Goal: Communication & Community: Answer question/provide support

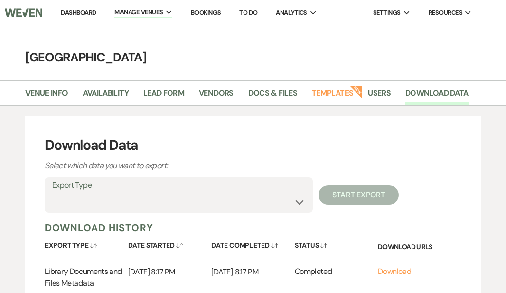
click at [80, 12] on link "Dashboard" at bounding box center [78, 12] width 35 height 8
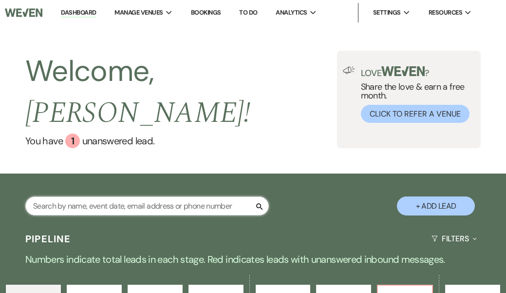
click at [77, 196] on input "text" at bounding box center [147, 205] width 244 height 19
type input "[PERSON_NAME]"
select select "8"
select select "4"
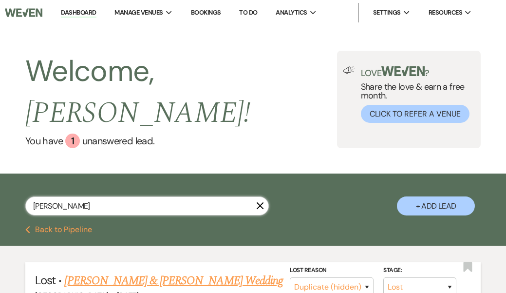
type input "[PERSON_NAME]"
click at [96, 272] on link "[PERSON_NAME] & [PERSON_NAME] Wedding" at bounding box center [173, 281] width 218 height 18
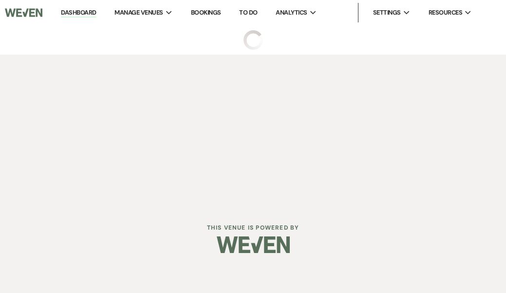
select select "8"
select select "4"
select select "5"
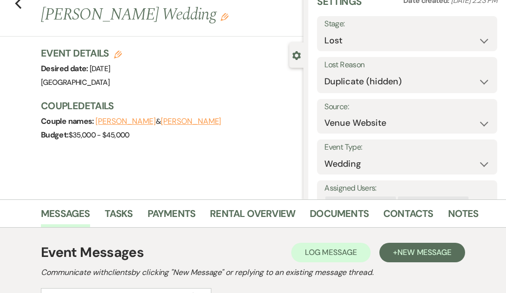
scroll to position [56, 0]
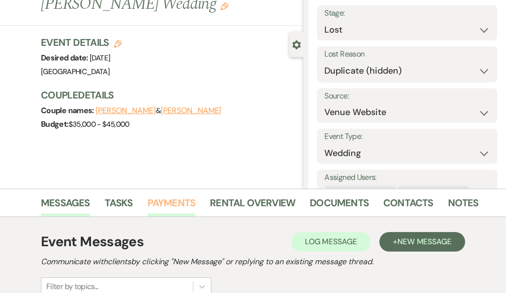
click at [163, 199] on link "Payments" at bounding box center [172, 205] width 48 height 21
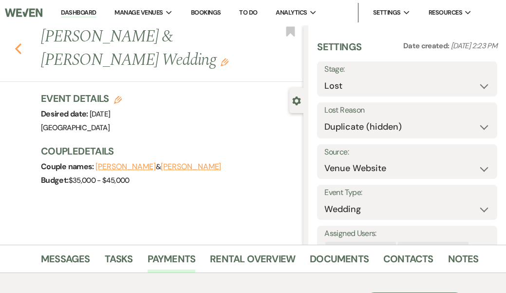
click at [15, 48] on icon "Previous" at bounding box center [18, 49] width 7 height 12
select select "8"
select select "4"
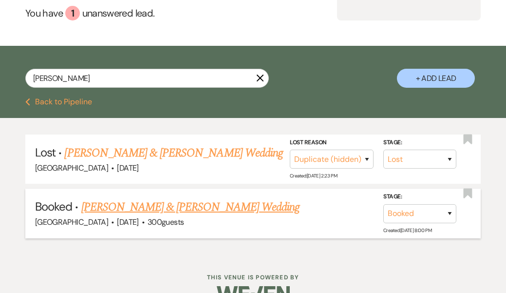
scroll to position [127, 0]
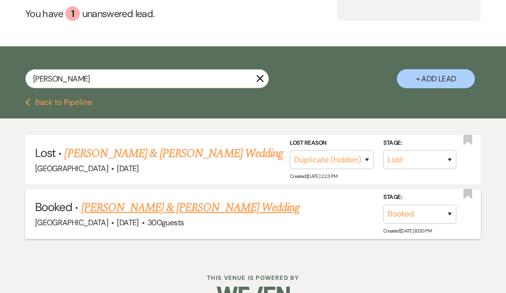
click at [115, 199] on link "[PERSON_NAME] & [PERSON_NAME] Wedding" at bounding box center [190, 208] width 218 height 18
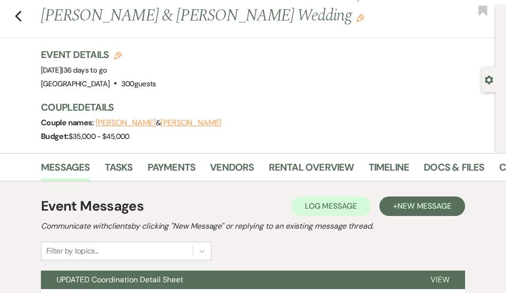
scroll to position [23, 0]
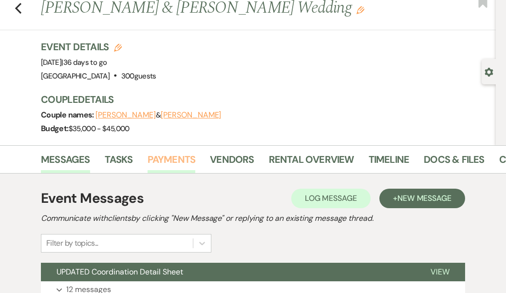
click at [165, 161] on link "Payments" at bounding box center [172, 161] width 48 height 21
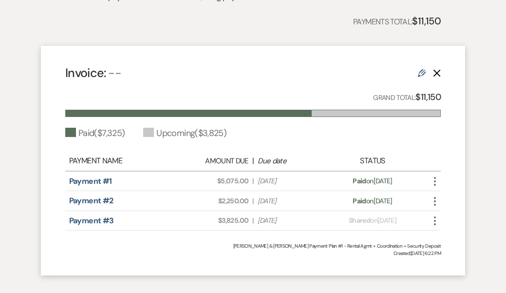
scroll to position [254, 0]
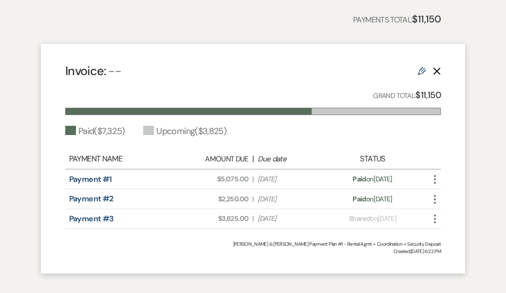
click at [434, 213] on icon "More" at bounding box center [435, 219] width 12 height 12
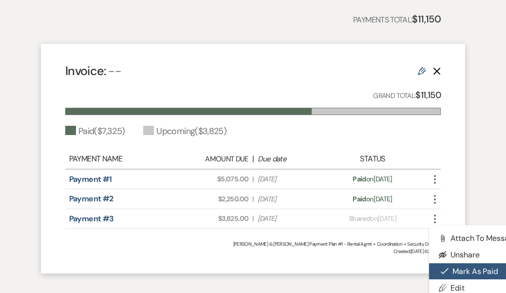
click at [457, 271] on button "Check [PERSON_NAME] [PERSON_NAME] as Paid" at bounding box center [478, 271] width 98 height 17
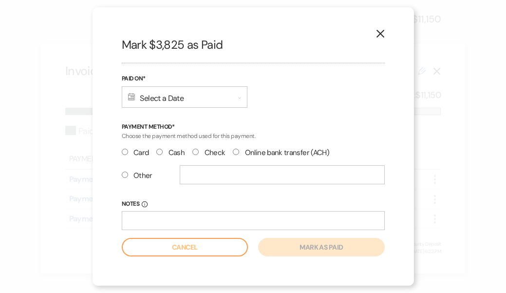
click at [194, 151] on input "Check" at bounding box center [195, 152] width 6 height 6
radio input "true"
click at [193, 96] on div "Calendar Select a Date Expand" at bounding box center [185, 96] width 126 height 21
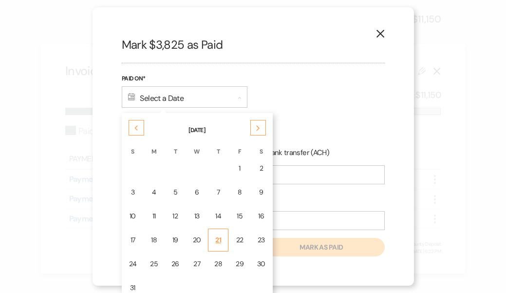
click at [221, 239] on div "21" at bounding box center [218, 240] width 8 height 10
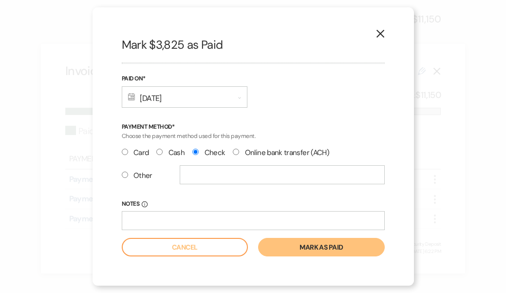
click at [317, 246] on button "Mark as paid" at bounding box center [321, 247] width 126 height 19
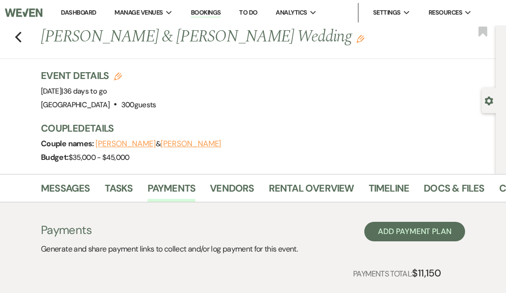
scroll to position [0, 0]
click at [19, 34] on use "button" at bounding box center [18, 37] width 6 height 11
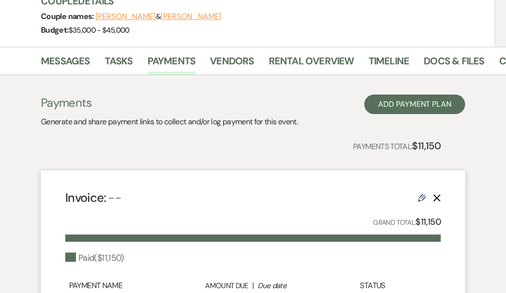
select select "8"
select select "4"
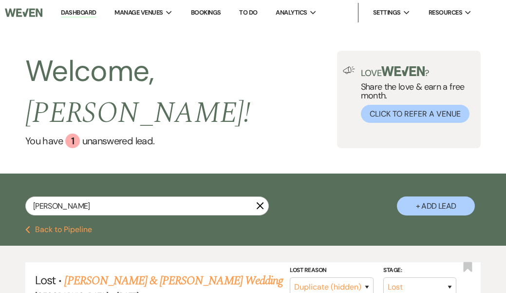
scroll to position [0, 0]
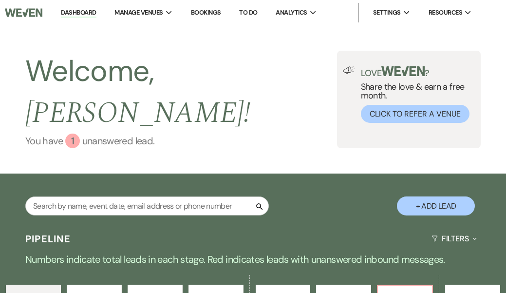
click at [96, 133] on link "You have 1 unanswered lead ." at bounding box center [181, 140] width 312 height 15
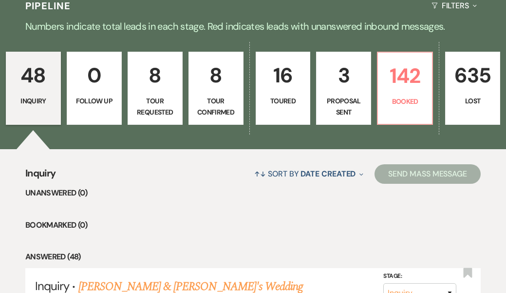
scroll to position [233, 0]
click at [397, 69] on p "142" at bounding box center [405, 75] width 42 height 33
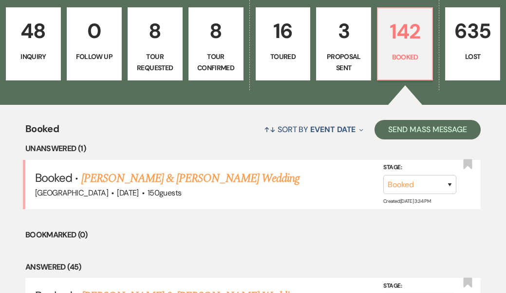
scroll to position [279, 0]
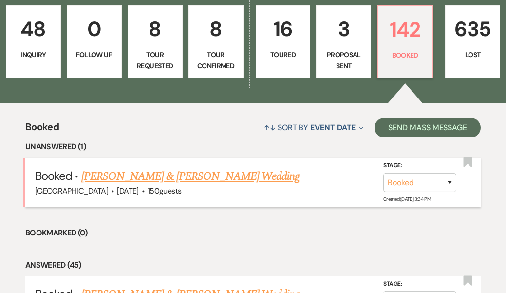
click at [199, 168] on link "[PERSON_NAME] & [PERSON_NAME] Wedding" at bounding box center [190, 177] width 218 height 18
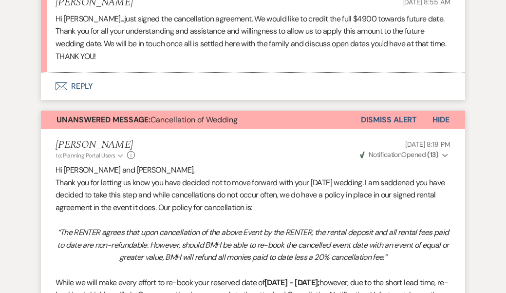
scroll to position [600, 0]
click at [391, 111] on button "Dismiss Alert" at bounding box center [389, 120] width 56 height 19
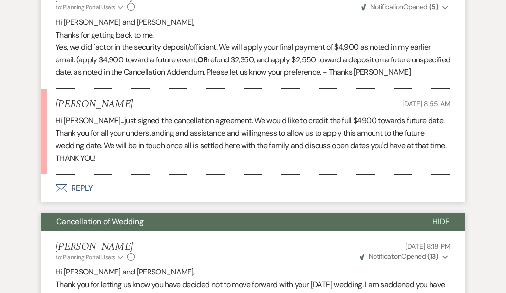
scroll to position [500, 0]
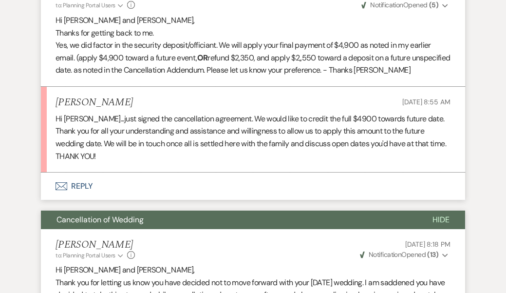
click at [79, 172] on button "Envelope Reply" at bounding box center [253, 185] width 424 height 27
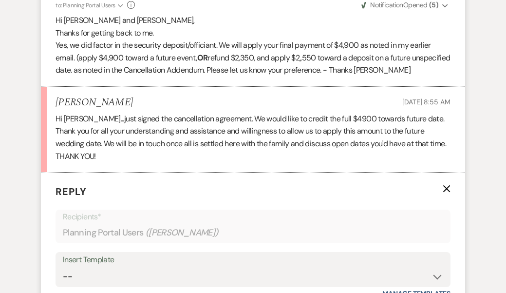
click at [59, 252] on div "Insert Template -- INQUIRY: Response - WEDDING INQUIRY: Response - NON-WEDDING …" at bounding box center [253, 269] width 395 height 35
click at [123, 123] on p "Hi [PERSON_NAME]...just signed the cancellation agreement. We would like to cre…" at bounding box center [253, 138] width 395 height 50
click at [445, 185] on icon "X" at bounding box center [447, 189] width 8 height 8
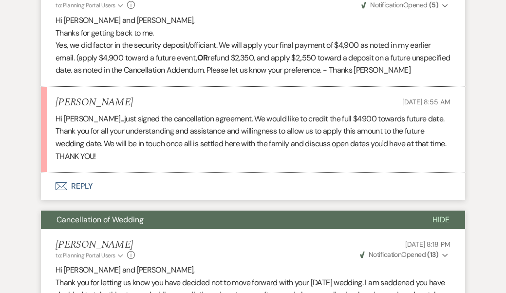
click at [70, 172] on button "Envelope Reply" at bounding box center [253, 185] width 424 height 27
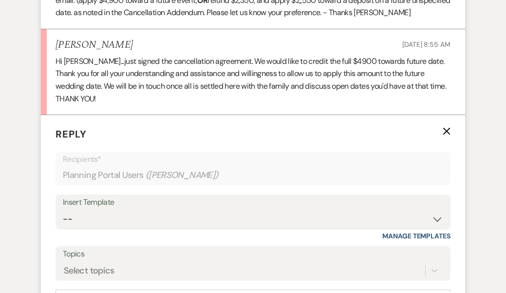
scroll to position [559, 0]
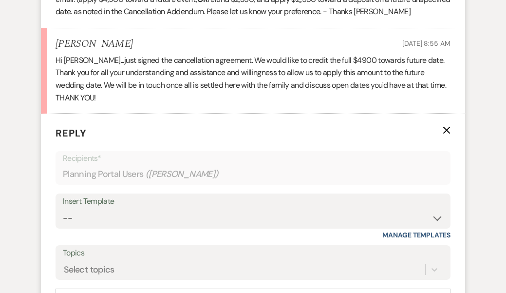
click at [100, 246] on label "Topics" at bounding box center [253, 253] width 380 height 14
click at [65, 263] on input "Topics" at bounding box center [64, 269] width 1 height 13
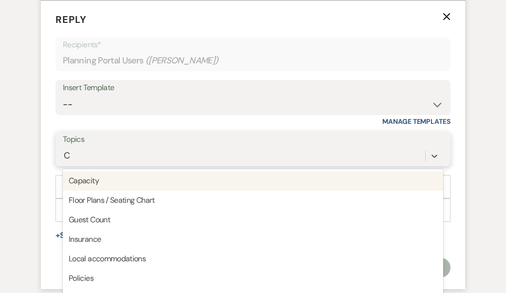
scroll to position [674, 0]
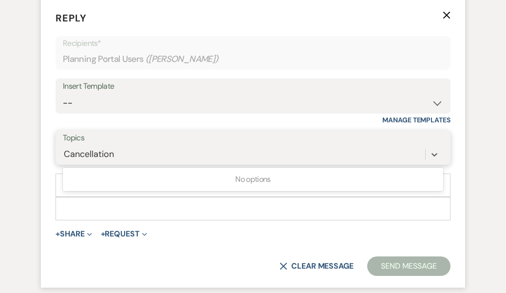
type input "Cancellation"
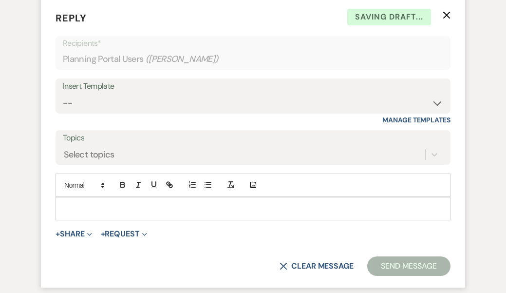
click at [66, 203] on p at bounding box center [252, 208] width 379 height 11
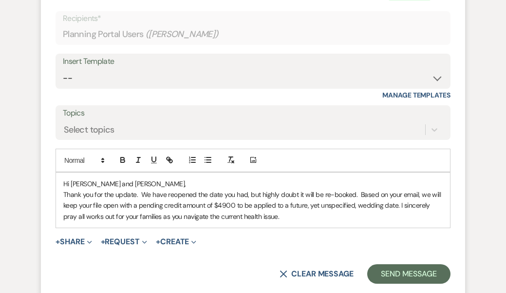
scroll to position [705, 0]
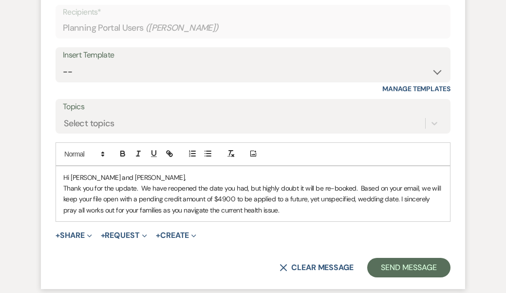
click at [135, 183] on p "Thank you for the update. We have reopened the date you had, but highly doubt i…" at bounding box center [252, 199] width 379 height 33
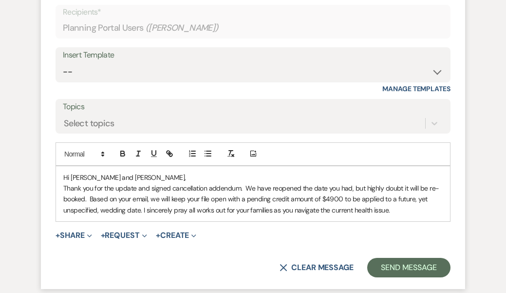
click at [338, 183] on p "Thank you for the update and signed cancellation addendum. We have reopened the…" at bounding box center [252, 199] width 379 height 33
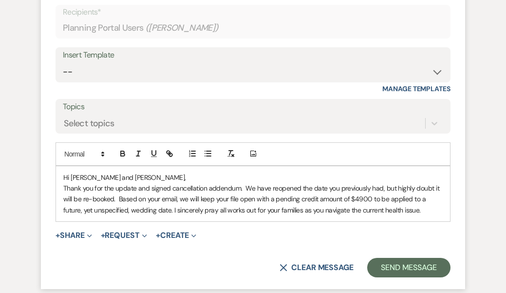
click at [114, 183] on p "Thank you for the update and signed cancellation addendum. We have reopened the…" at bounding box center [252, 199] width 379 height 33
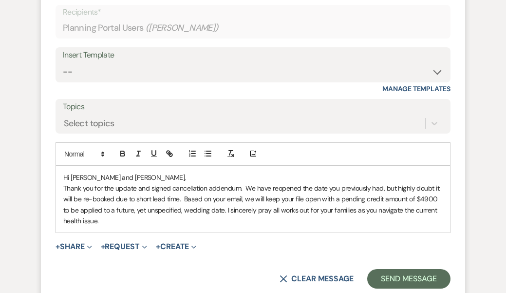
click at [184, 190] on p "Thank you for the update and signed cancellation addendum. We have reopened the…" at bounding box center [252, 205] width 379 height 44
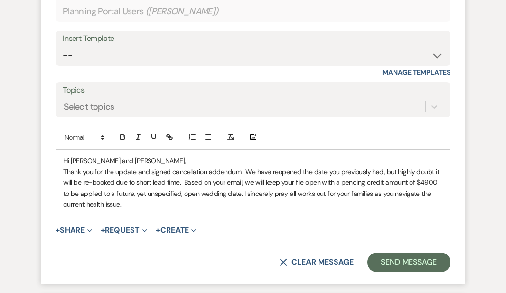
scroll to position [719, 0]
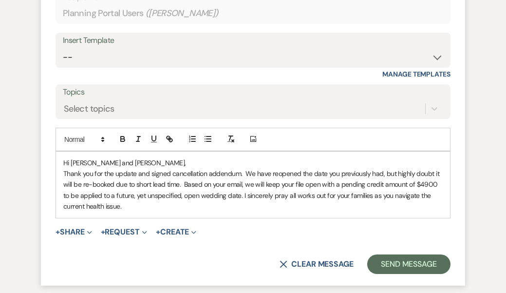
click at [139, 192] on div "Hi [PERSON_NAME] and [PERSON_NAME], Thank you for the update and signed cancell…" at bounding box center [253, 184] width 394 height 66
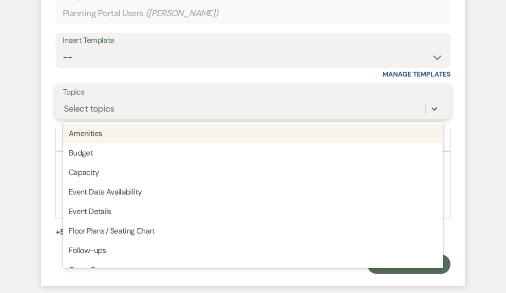
click at [217, 100] on div "Select topics" at bounding box center [244, 108] width 362 height 17
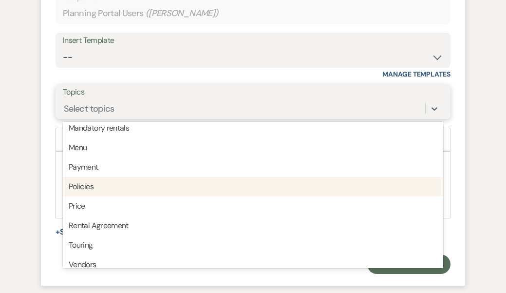
scroll to position [222, 0]
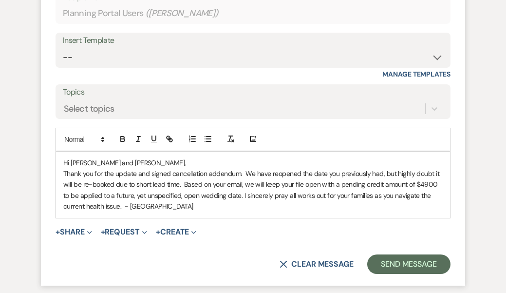
click at [221, 52] on div "Insert Template -- INQUIRY: Response - WEDDING INQUIRY: Response - NON-WEDDING …" at bounding box center [253, 56] width 395 height 46
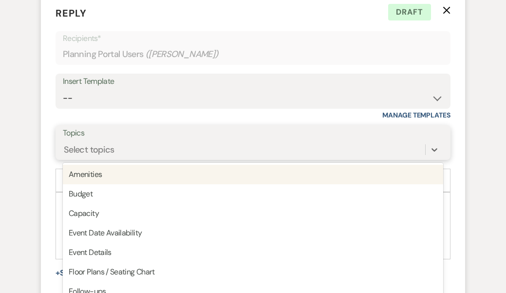
scroll to position [679, 0]
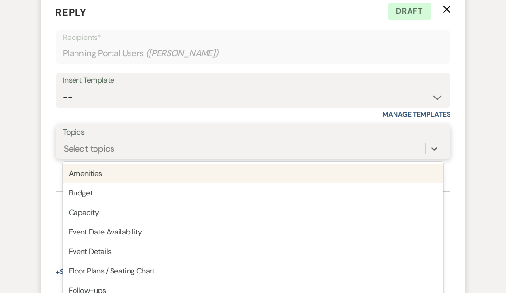
click at [147, 139] on div "Select topics" at bounding box center [253, 148] width 380 height 19
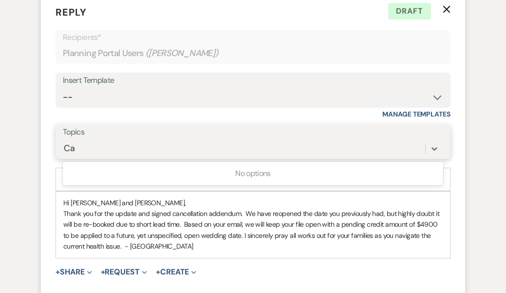
type input "C"
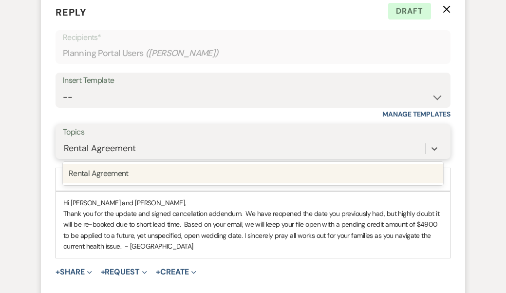
type input "Rental Agreement"
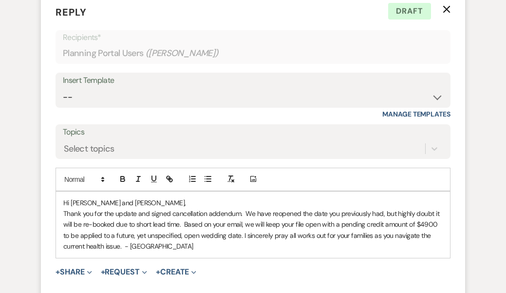
click at [244, 266] on div "+ Share Expand Doc Upload Documents Add Photo Images Pref Vendors Preferred ven…" at bounding box center [253, 272] width 395 height 12
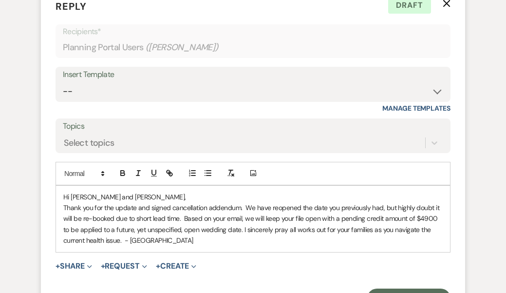
scroll to position [688, 0]
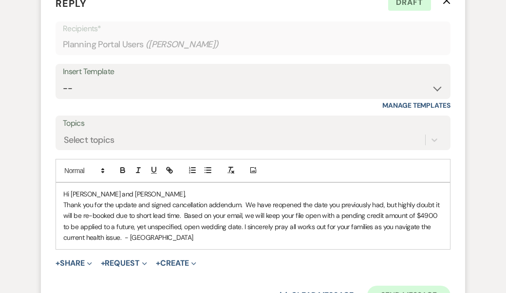
click at [391, 285] on button "Send Message" at bounding box center [408, 294] width 83 height 19
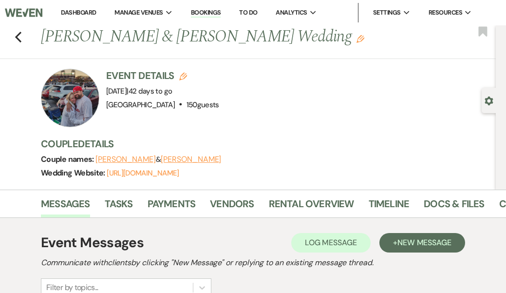
scroll to position [0, 0]
